Goal: Check status

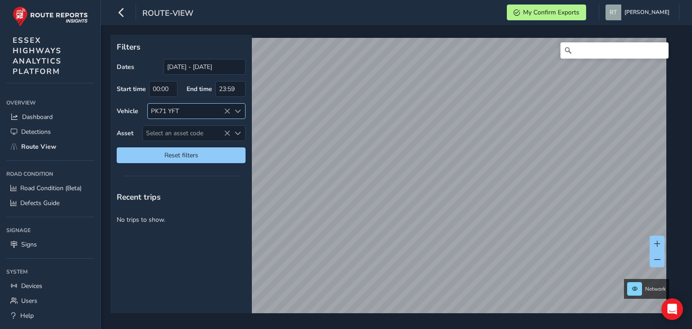
click at [230, 112] on icon at bounding box center [227, 111] width 6 height 6
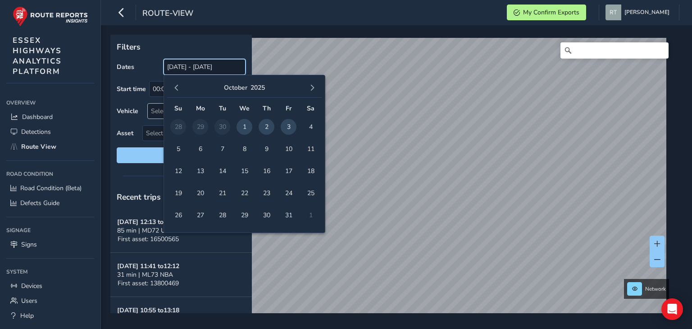
click at [208, 69] on input "[DATE] - [DATE]" at bounding box center [204, 67] width 82 height 16
click at [174, 87] on span "button" at bounding box center [176, 88] width 6 height 6
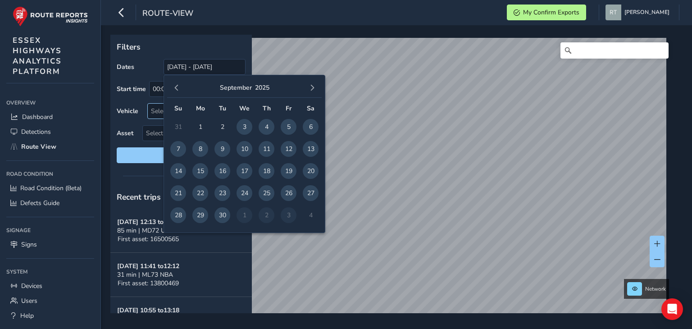
click at [174, 87] on span "button" at bounding box center [176, 88] width 6 height 6
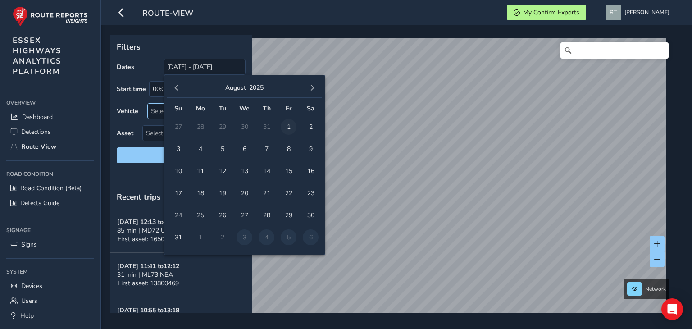
click at [290, 128] on span "1" at bounding box center [289, 127] width 16 height 16
click at [315, 88] on span "button" at bounding box center [312, 88] width 6 height 6
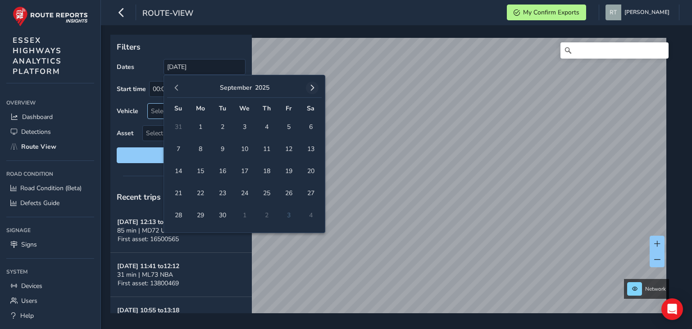
click at [313, 83] on button "button" at bounding box center [312, 88] width 13 height 13
click at [292, 125] on span "3" at bounding box center [289, 127] width 16 height 16
type input "[DATE] - [DATE]"
